Goal: Communication & Community: Answer question/provide support

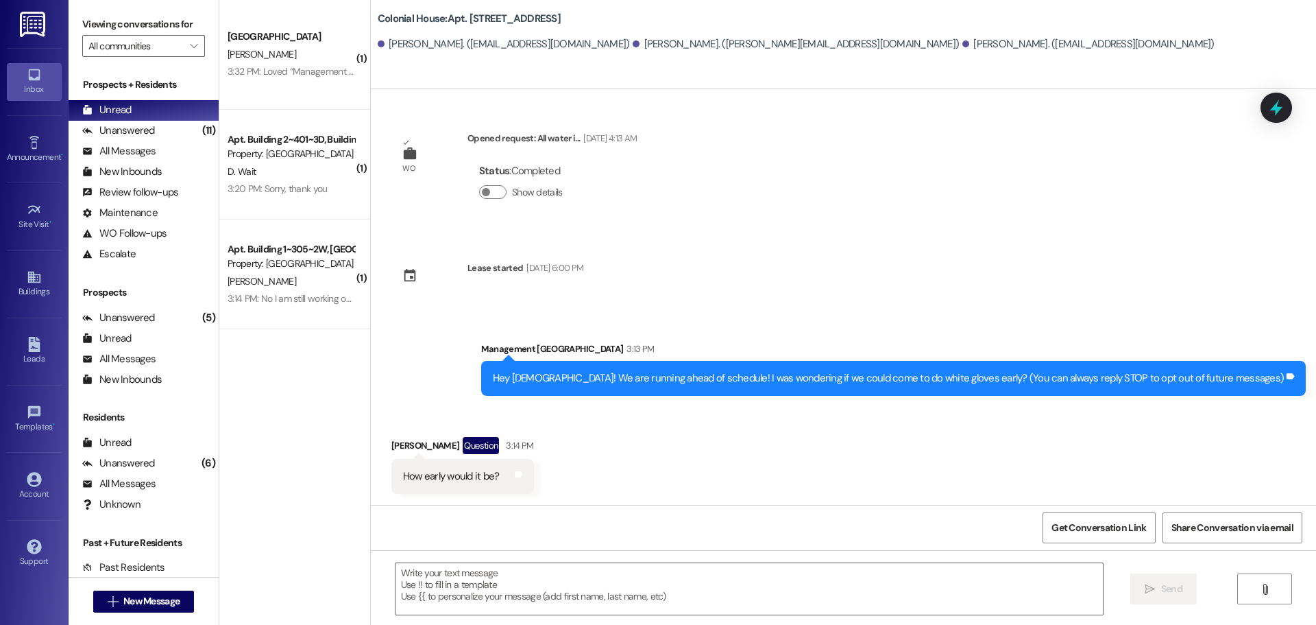
scroll to position [118, 0]
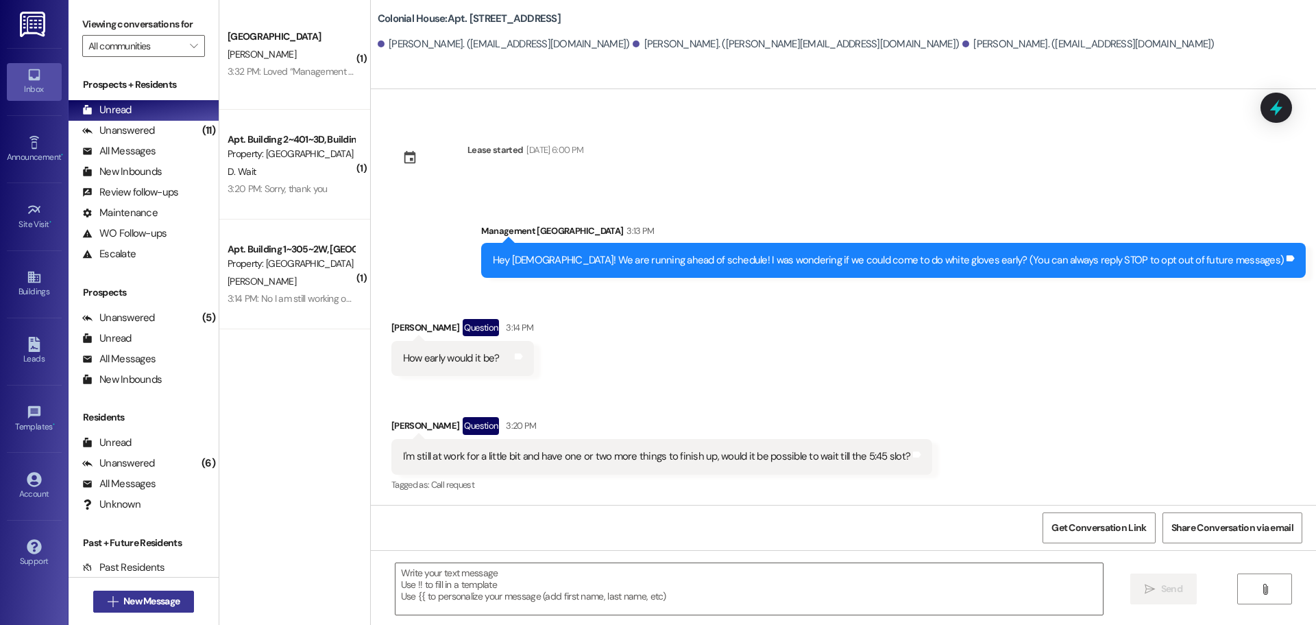
click at [133, 612] on div " New Message" at bounding box center [143, 601] width 101 height 34
click at [133, 612] on button " New Message" at bounding box center [143, 601] width 101 height 22
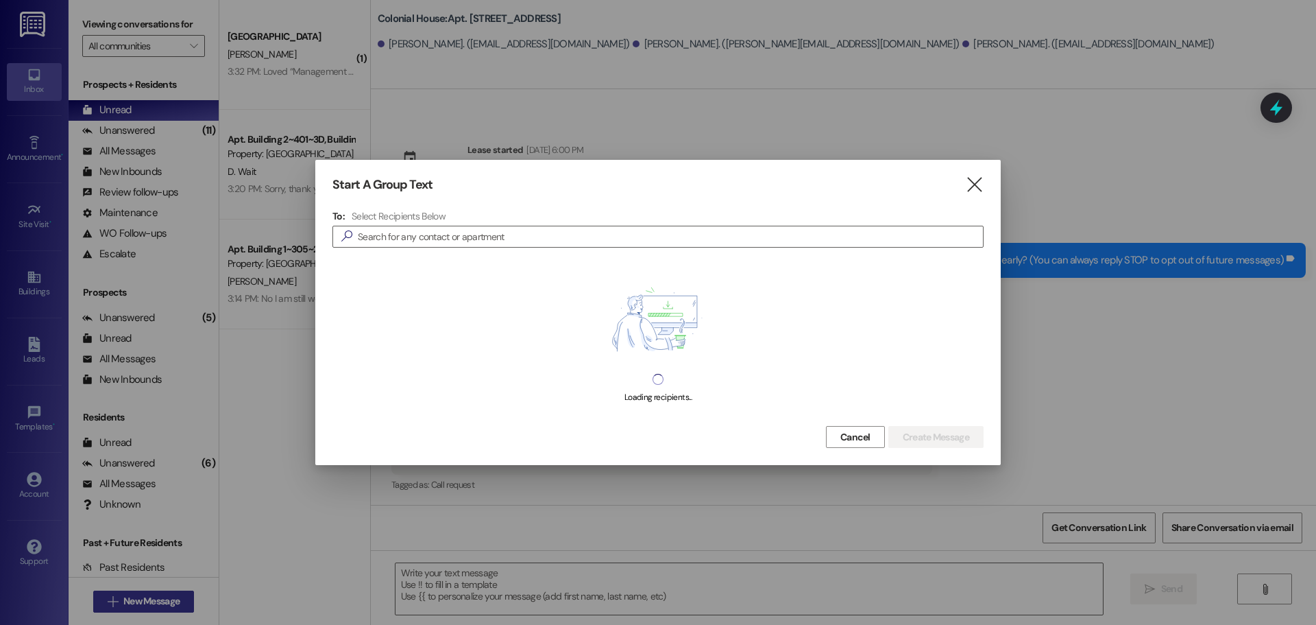
click at [133, 607] on div at bounding box center [658, 312] width 1316 height 625
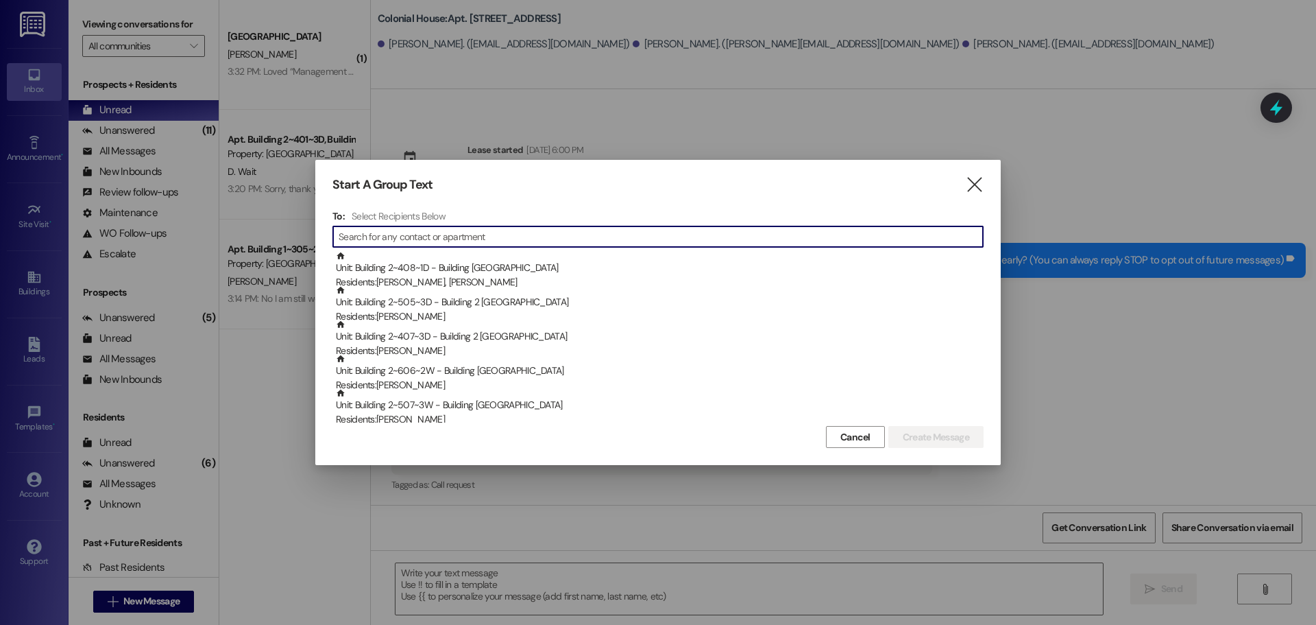
click at [585, 239] on input at bounding box center [661, 236] width 644 height 19
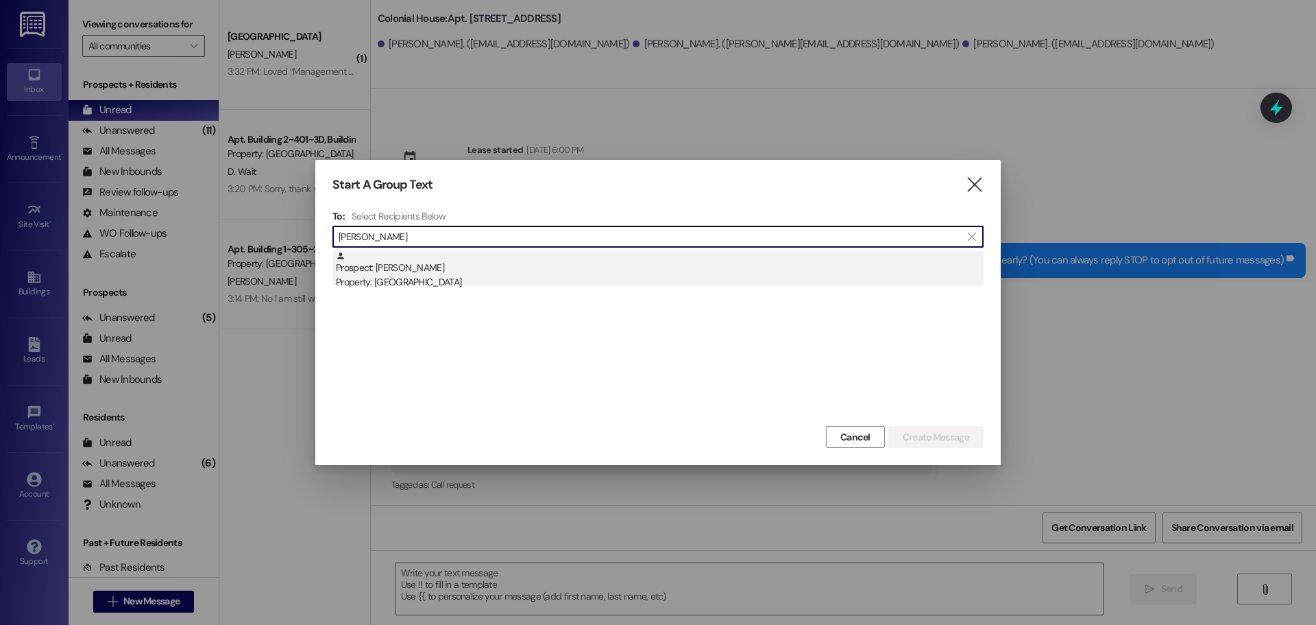
type input "[PERSON_NAME]"
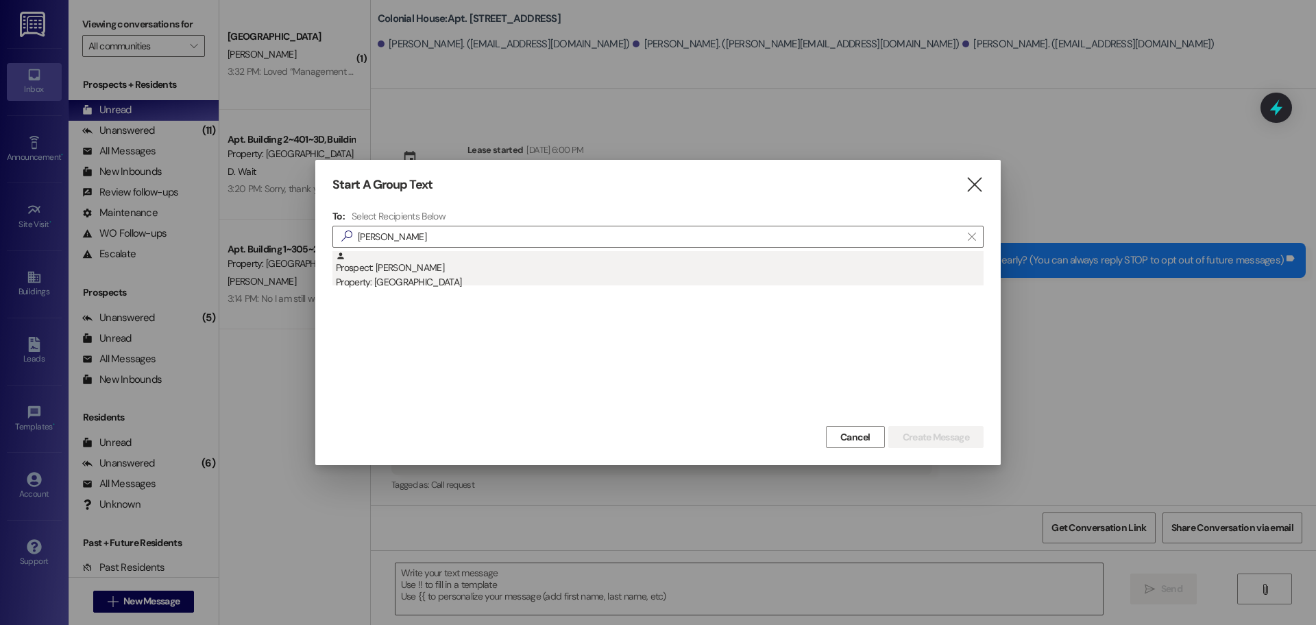
click at [513, 274] on div "Prospect: [PERSON_NAME] Property: [GEOGRAPHIC_DATA]" at bounding box center [660, 270] width 648 height 39
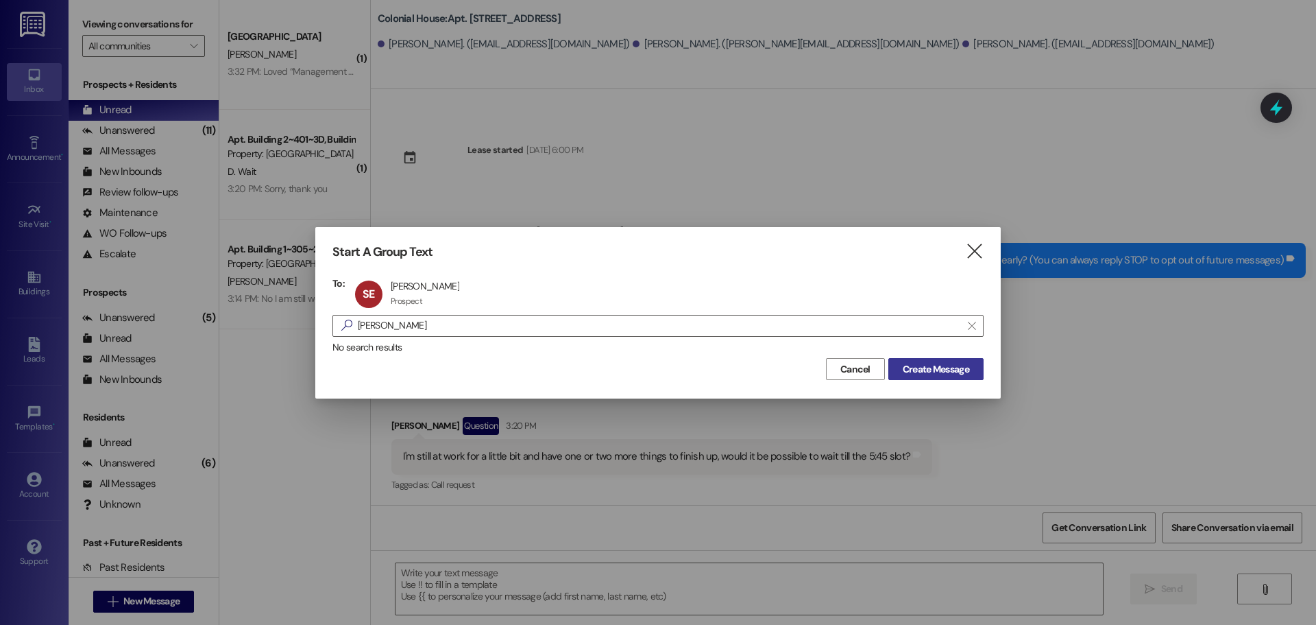
click at [935, 367] on span "Create Message" at bounding box center [936, 369] width 67 height 14
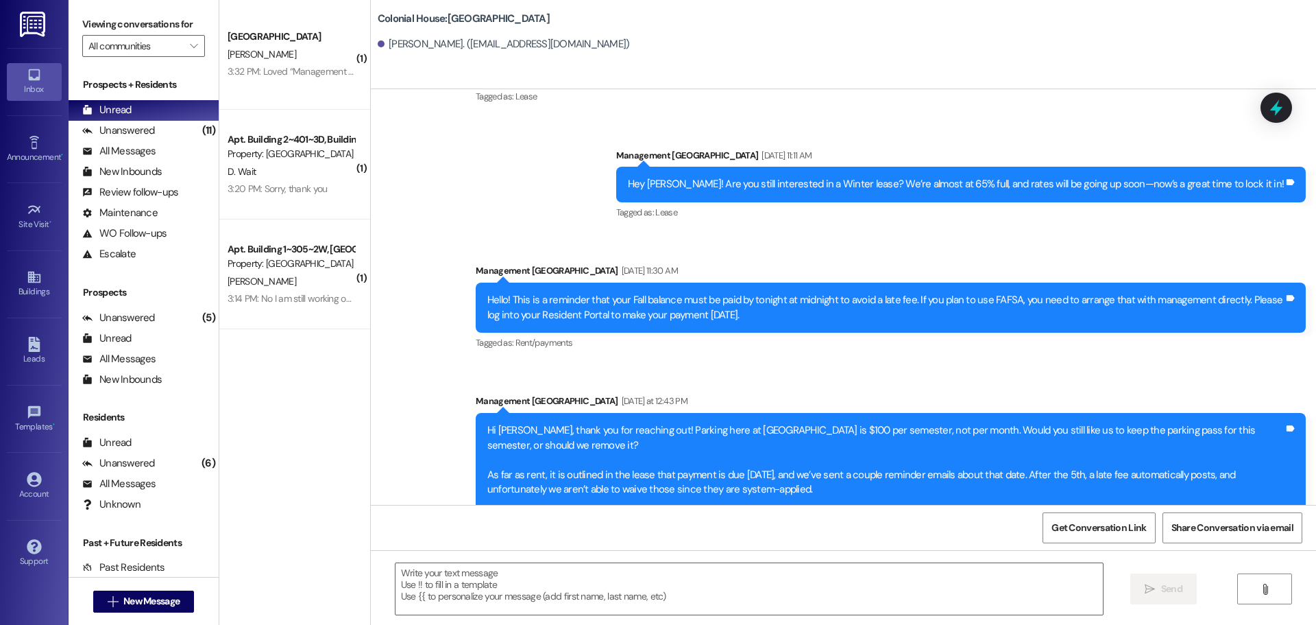
scroll to position [2823, 0]
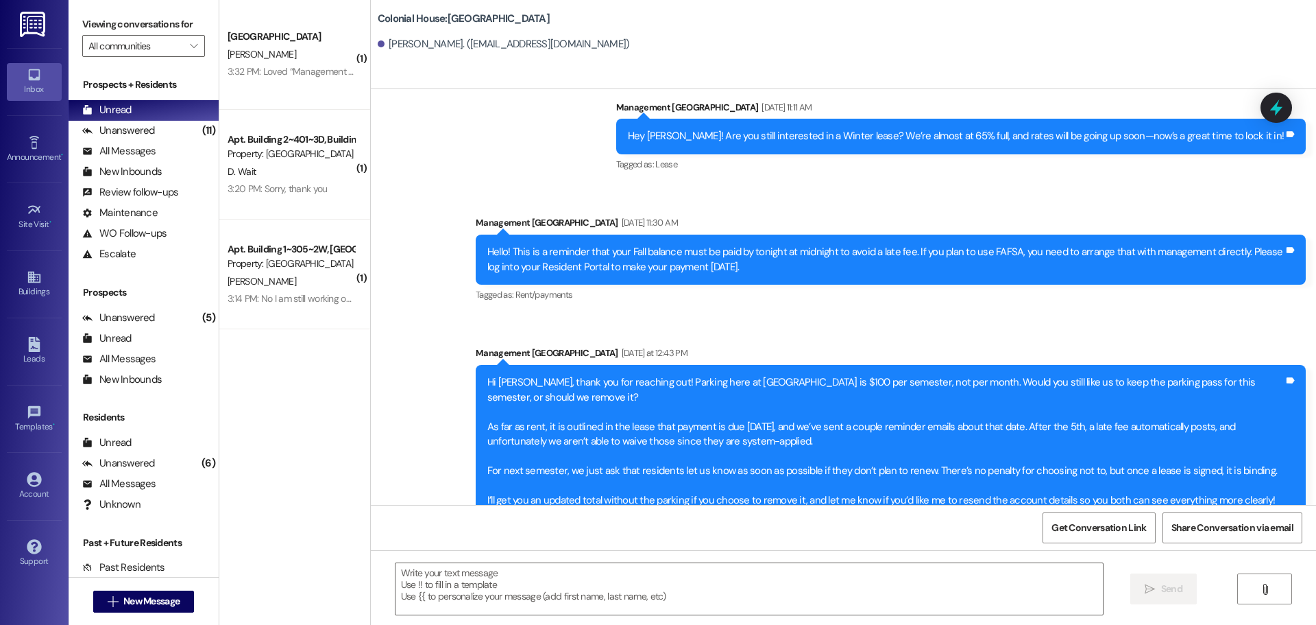
click at [476, 346] on div "Management Colonial House [DATE] at 12:43 PM" at bounding box center [891, 355] width 830 height 19
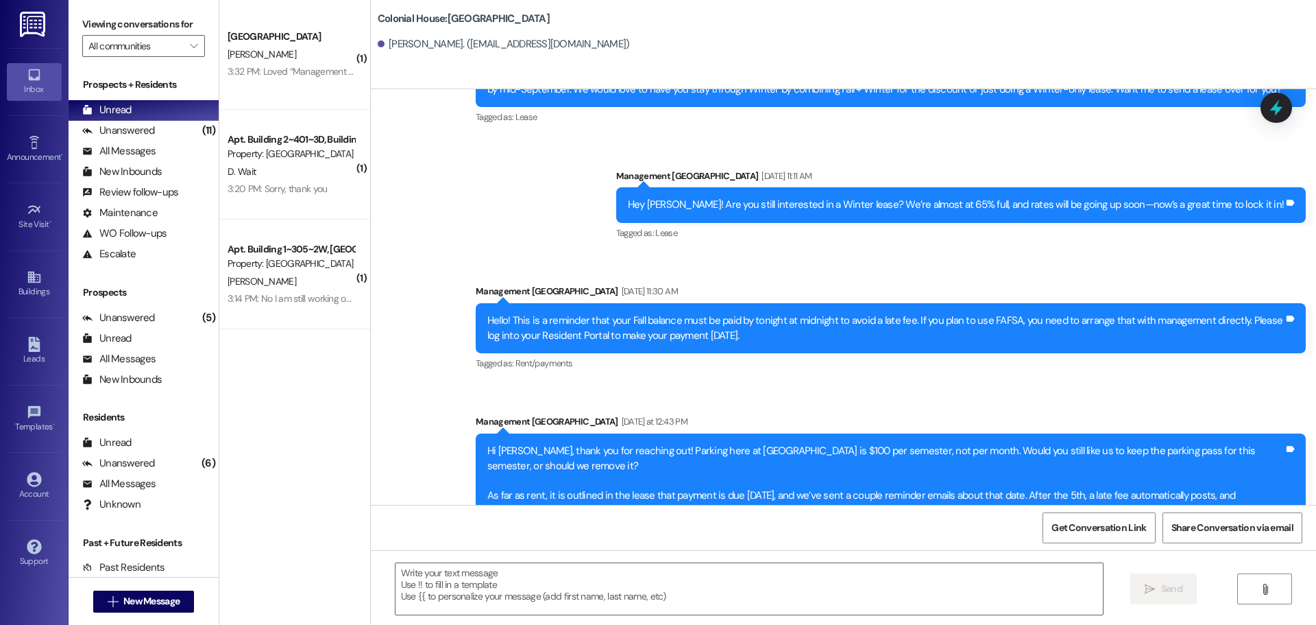
click at [618, 284] on div "[DATE] 11:30 AM" at bounding box center [648, 291] width 60 height 14
click at [675, 353] on div "Tagged as: Rent/payments Click to highlight conversations about Rent/payments" at bounding box center [891, 363] width 830 height 20
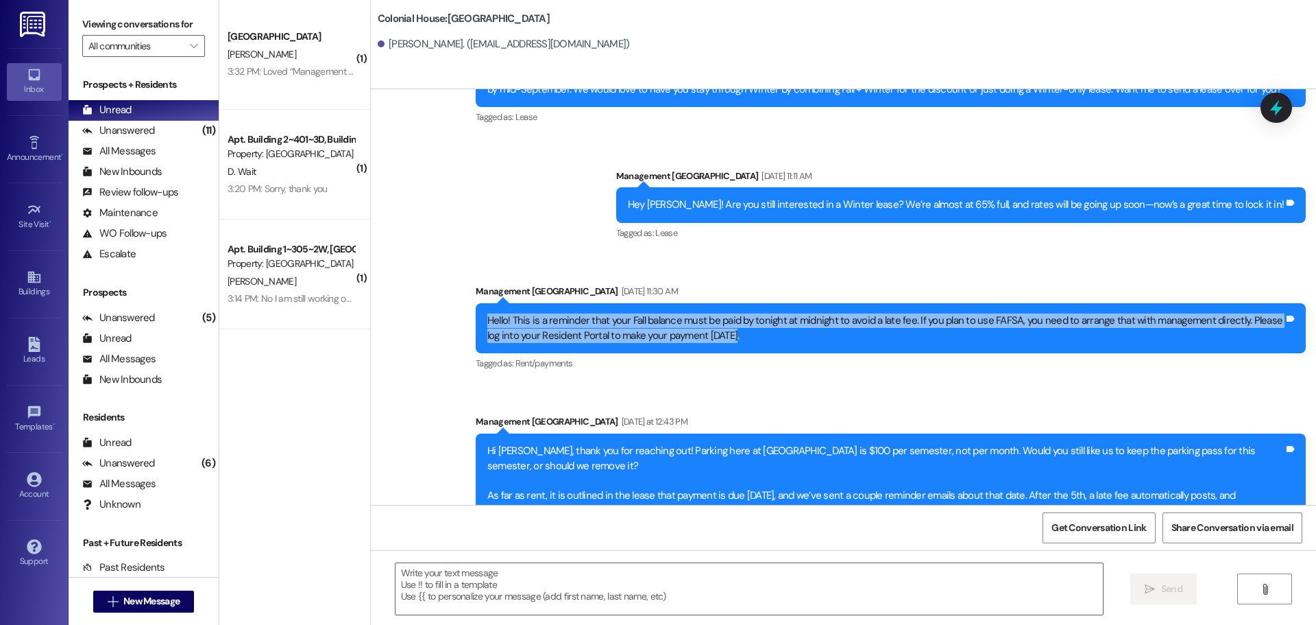
drag, startPoint x: 718, startPoint y: 291, endPoint x: 431, endPoint y: 267, distance: 287.6
click at [431, 267] on div "Sent via SMS Management Colonial House [DATE] 4:51 PM Yeah, if you want, you ca…" at bounding box center [843, 264] width 945 height 705
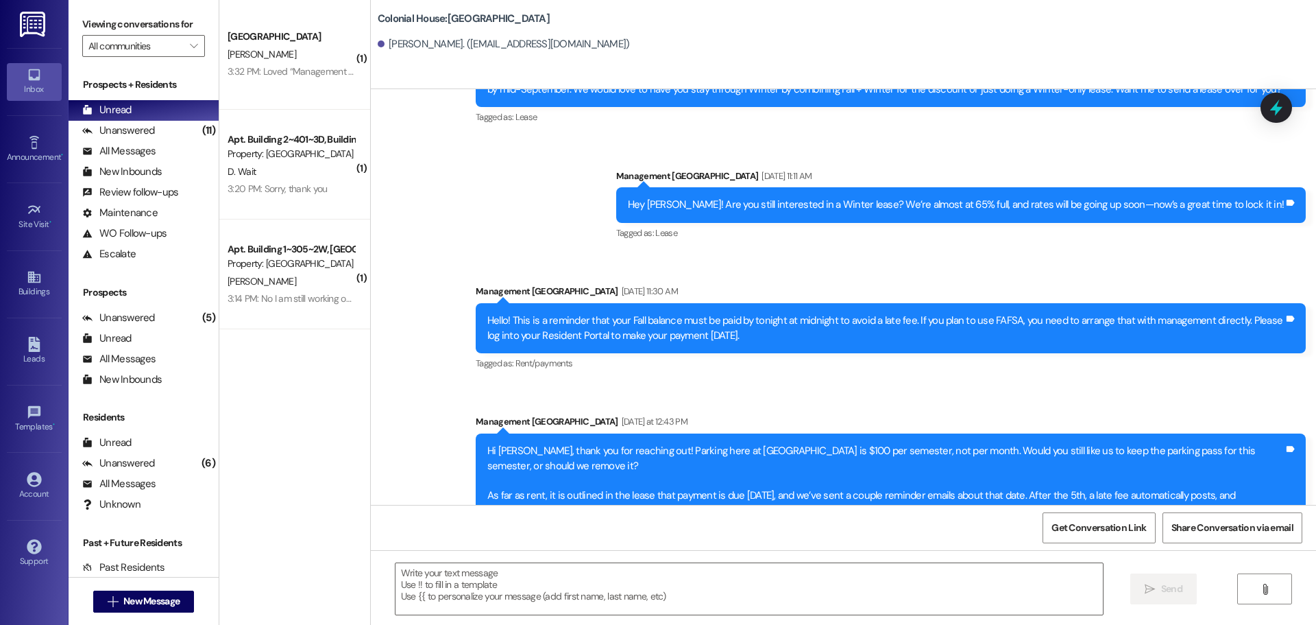
click at [422, 215] on div "Sent via SMS Management Colonial House [DATE] 4:51 PM Yeah, if you want, you ca…" at bounding box center [843, 264] width 945 height 705
